Goal: Transaction & Acquisition: Purchase product/service

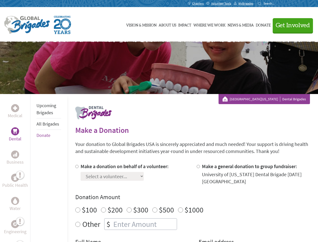
click at [278, 4] on div "Search for:" at bounding box center [268, 4] width 20 height 4
click at [291, 25] on span "Get Involved" at bounding box center [293, 25] width 34 height 6
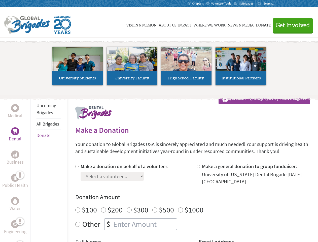
click at [159, 68] on li "High School Faculty" at bounding box center [186, 66] width 54 height 46
click at [33, 168] on div "Upcoming Brigades All Brigades Donate" at bounding box center [48, 215] width 37 height 242
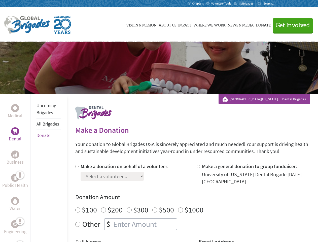
click at [193, 202] on div "Donation Amount $100 $200 $300 $500 $1000 Other $" at bounding box center [192, 211] width 235 height 37
click at [76, 166] on input "Make a donation on behalf of a volunteer:" at bounding box center [76, 166] width 3 height 3
radio input "true"
click at [198, 166] on input "Make a general donation to group fundraiser:" at bounding box center [198, 166] width 3 height 3
radio input "true"
